Goal: Navigation & Orientation: Find specific page/section

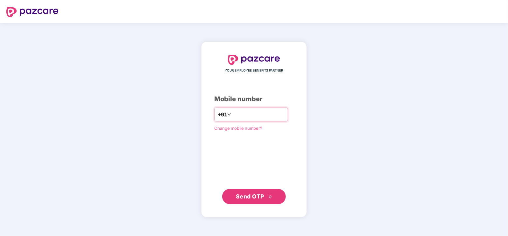
type input "**********"
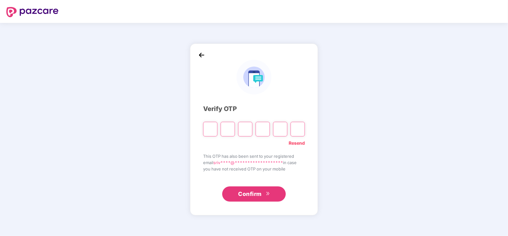
type input "*"
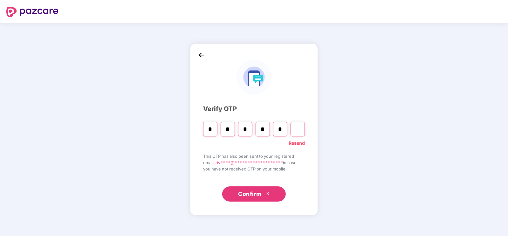
type input "*"
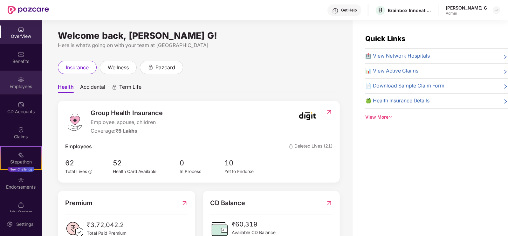
click at [11, 88] on div "Employees" at bounding box center [21, 86] width 42 height 6
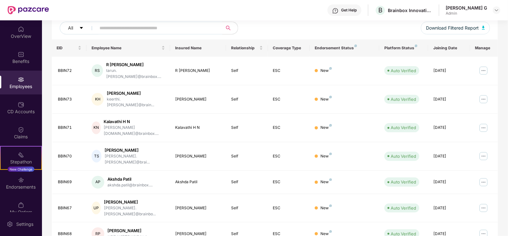
scroll to position [154, 0]
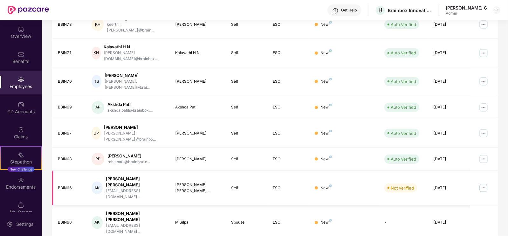
click at [135, 176] on div "[PERSON_NAME] [PERSON_NAME]" at bounding box center [135, 182] width 59 height 12
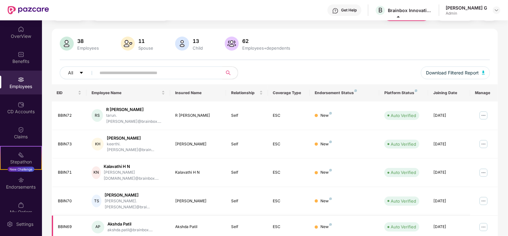
scroll to position [0, 0]
